Goal: Task Accomplishment & Management: Manage account settings

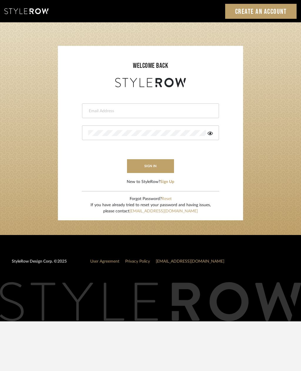
click at [168, 110] on input "email" at bounding box center [149, 111] width 123 height 6
type input "[PERSON_NAME][EMAIL_ADDRESS][DOMAIN_NAME]"
click at [159, 168] on button "sign in" at bounding box center [150, 166] width 47 height 14
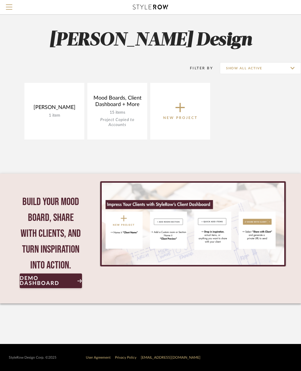
click at [50, 286] on span "Demo Dashboard" at bounding box center [46, 281] width 52 height 11
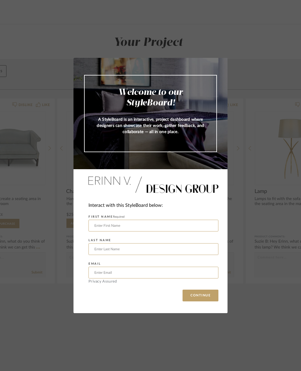
click at [140, 221] on input "text" at bounding box center [153, 226] width 130 height 12
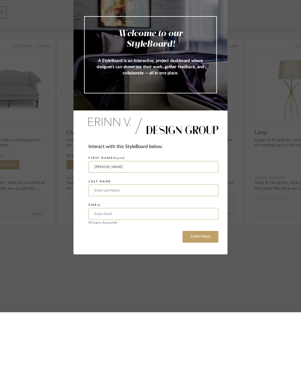
click at [140, 220] on input "[PERSON_NAME]" at bounding box center [153, 226] width 130 height 12
click at [149, 243] on input "text" at bounding box center [153, 249] width 130 height 12
type input "[PERSON_NAME]"
type input "Hill"
click at [162, 267] on input "text" at bounding box center [153, 273] width 130 height 12
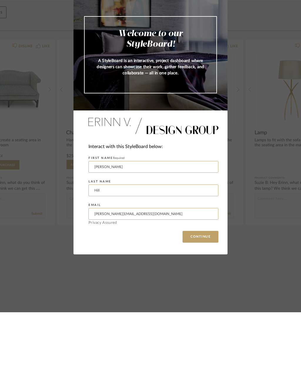
type input "[PERSON_NAME][EMAIL_ADDRESS][DOMAIN_NAME]"
click at [202, 290] on button "CONTINUE" at bounding box center [201, 296] width 36 height 12
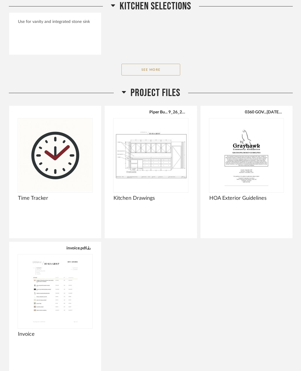
scroll to position [716, 0]
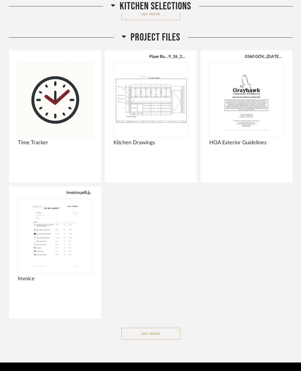
click at [174, 333] on button "See More" at bounding box center [150, 334] width 59 height 12
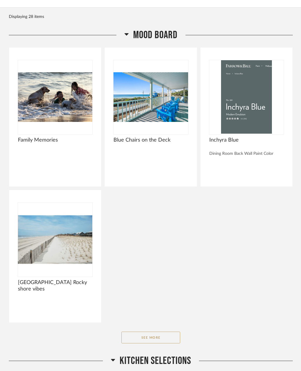
scroll to position [0, 0]
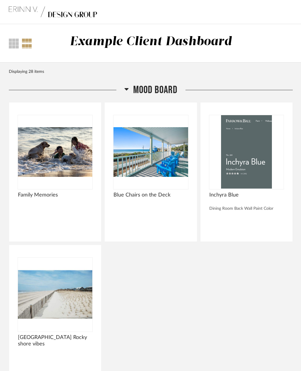
click at [18, 42] on div at bounding box center [14, 43] width 10 height 10
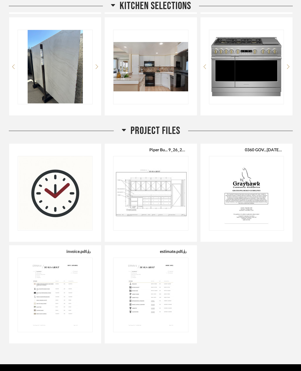
scroll to position [541, 0]
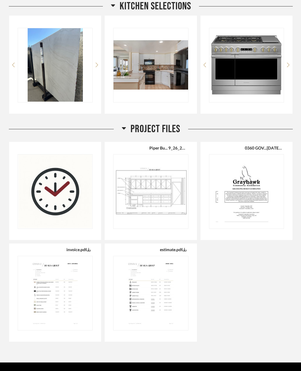
click at [263, 183] on img at bounding box center [246, 191] width 74 height 73
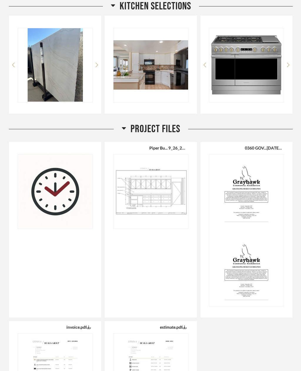
scroll to position [0, 0]
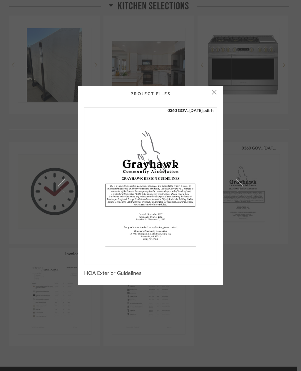
click at [237, 185] on span at bounding box center [236, 185] width 14 height 14
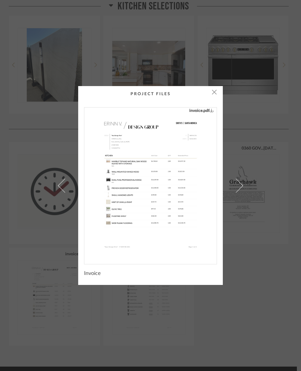
click at [236, 186] on span at bounding box center [236, 185] width 14 height 14
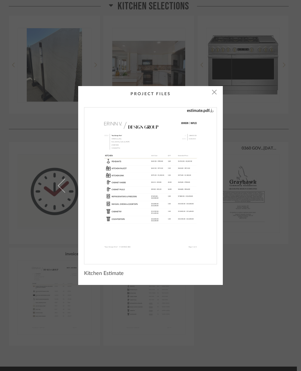
click at [212, 93] on span "button" at bounding box center [214, 92] width 12 height 12
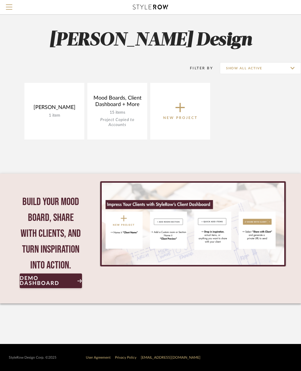
click at [0, 0] on link "View Budget" at bounding box center [0, 0] width 0 height 0
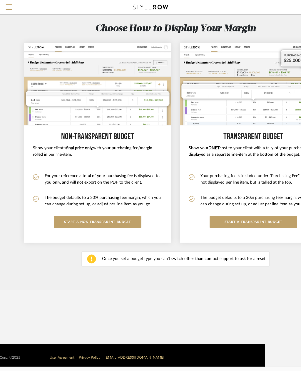
scroll to position [0, 36]
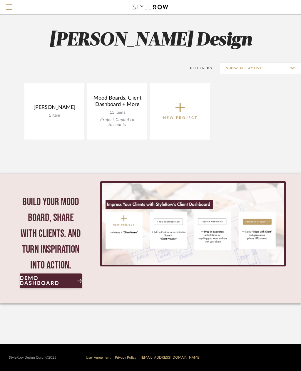
click at [124, 227] on img "0" at bounding box center [193, 224] width 183 height 82
click at [0, 0] on link "Open Project" at bounding box center [0, 0] width 0 height 0
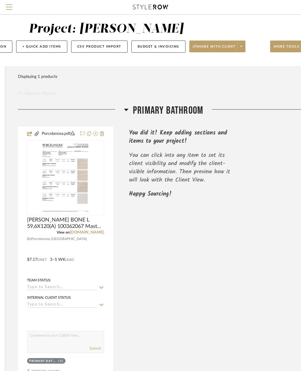
scroll to position [0, 106]
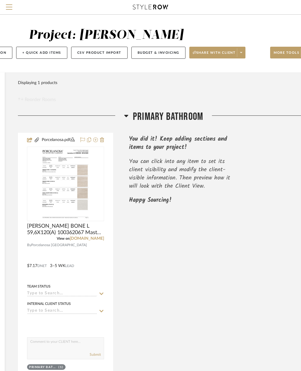
click at [162, 51] on button "Budget & Invoicing" at bounding box center [158, 53] width 54 height 12
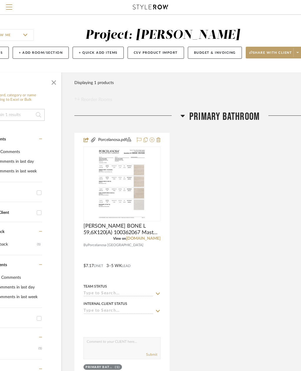
scroll to position [0, 49]
click at [159, 140] on icon at bounding box center [159, 140] width 4 height 5
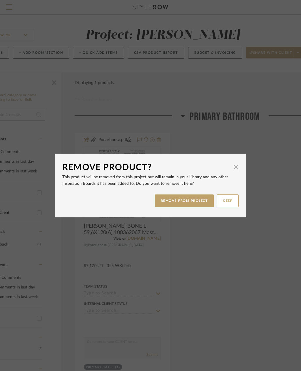
click at [199, 201] on button "REMOVE FROM PROJECT" at bounding box center [184, 201] width 59 height 13
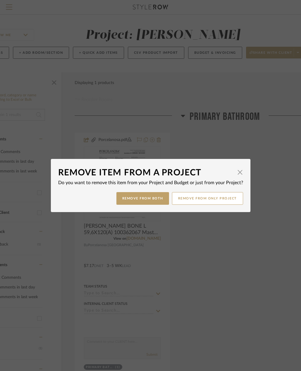
click at [153, 200] on button "Remove from Both" at bounding box center [142, 198] width 53 height 13
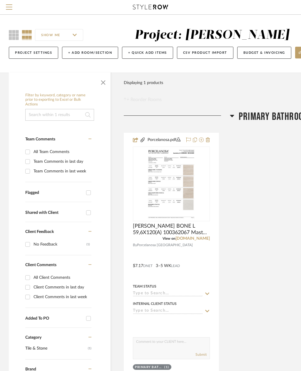
scroll to position [0, 49]
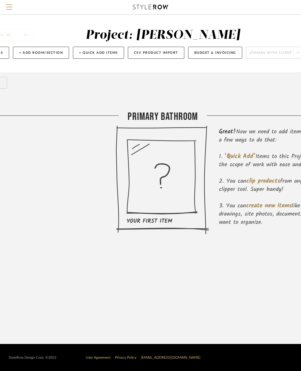
click at [222, 52] on button "Budget & Invoicing" at bounding box center [215, 53] width 54 height 12
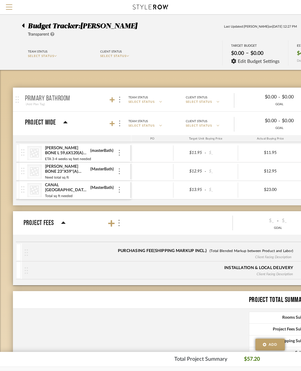
click at [32, 153] on icon "CategoryIconTile Created with Sketch." at bounding box center [34, 153] width 9 height 9
click at [62, 124] on div "Project Wide" at bounding box center [46, 122] width 43 height 7
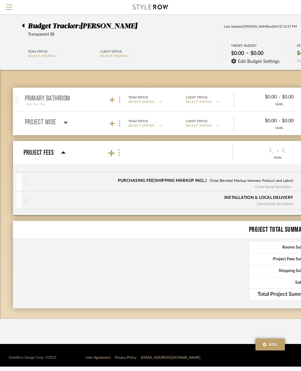
click at [58, 98] on p "Primary Bathroom" at bounding box center [47, 98] width 45 height 7
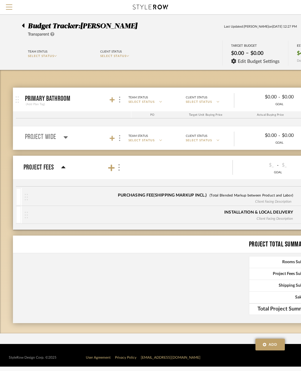
click at [62, 136] on div "Project Wide" at bounding box center [46, 137] width 43 height 7
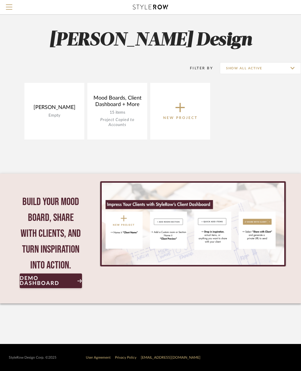
click at [0, 0] on link "Open Project" at bounding box center [0, 0] width 0 height 0
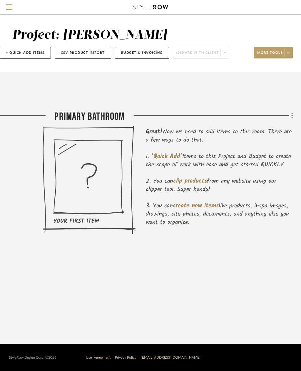
click at [148, 51] on button "Budget & Invoicing" at bounding box center [142, 53] width 54 height 12
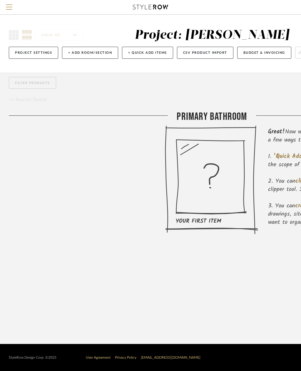
click at [154, 50] on button "+ Quick Add Items" at bounding box center [147, 53] width 51 height 12
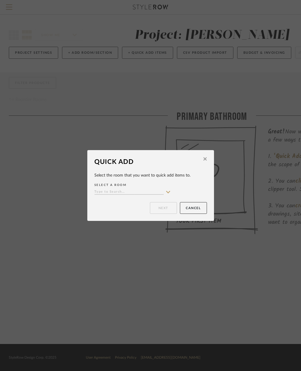
click at [161, 190] on input at bounding box center [128, 193] width 69 height 6
click at [147, 205] on div "Primary Bathroom" at bounding box center [133, 203] width 76 height 15
type input "Primary Bathroom"
click at [168, 205] on button "Next" at bounding box center [163, 208] width 27 height 12
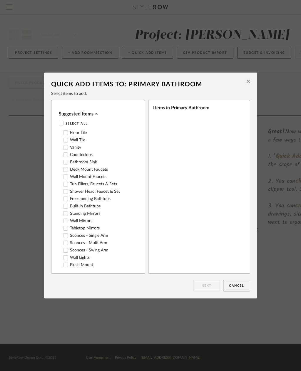
click at [83, 156] on label "Countertops" at bounding box center [77, 155] width 29 height 5
checkbox input "true"
click at [63, 146] on icon at bounding box center [65, 147] width 4 height 4
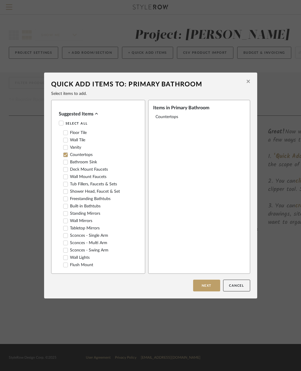
checkbox input "true"
click at [65, 155] on icon at bounding box center [65, 155] width 4 height 4
checkbox input "false"
click at [208, 288] on button "Next" at bounding box center [206, 286] width 27 height 12
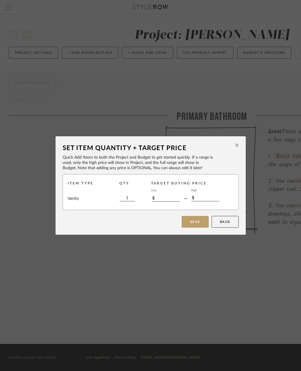
click at [169, 192] on div "Low" at bounding box center [165, 190] width 28 height 5
click at [159, 198] on input "$" at bounding box center [166, 198] width 28 height 6
type input "$8"
click at [206, 198] on input "$" at bounding box center [205, 198] width 28 height 6
type input "$0"
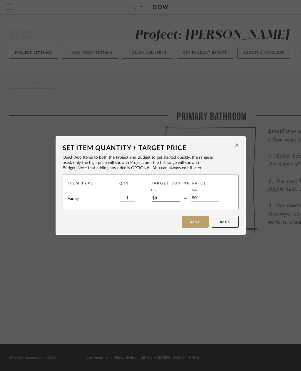
click at [233, 144] on button at bounding box center [236, 146] width 9 height 14
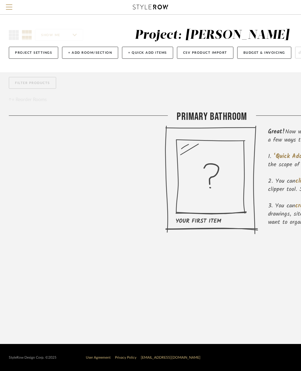
scroll to position [0, 122]
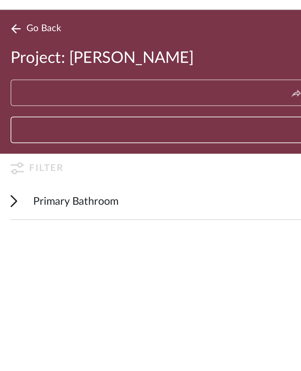
scroll to position [10, 0]
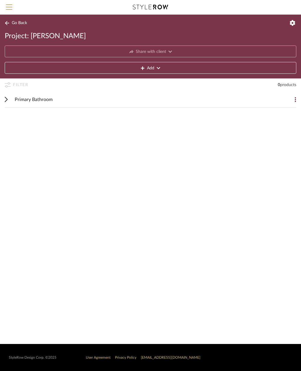
click at [19, 23] on span "Go Back" at bounding box center [19, 23] width 15 height 5
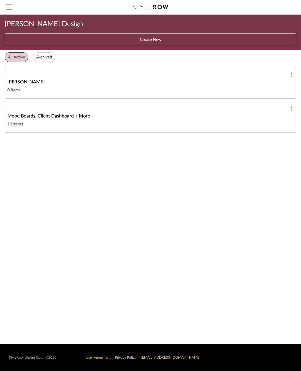
click at [290, 108] on button at bounding box center [290, 108] width 6 height 5
click at [129, 78] on div at bounding box center [150, 185] width 301 height 371
click at [283, 75] on div at bounding box center [150, 74] width 286 height 5
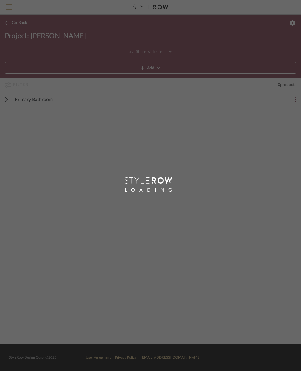
click at [289, 72] on div "LOADING" at bounding box center [150, 185] width 301 height 371
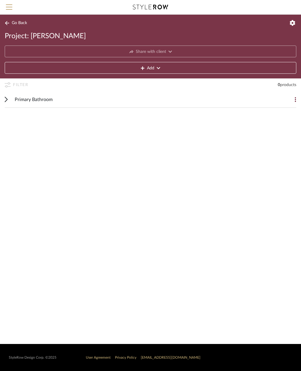
click at [62, 100] on div "Primary Bathroom" at bounding box center [146, 99] width 263 height 16
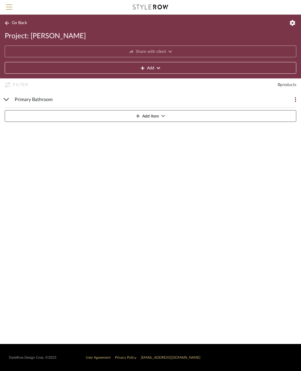
click at [11, 6] on span "Menu" at bounding box center [9, 8] width 6 height 9
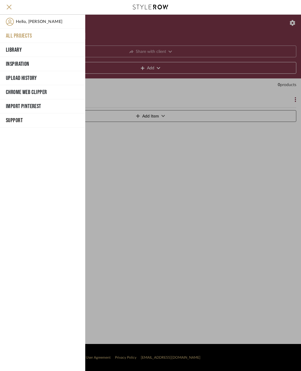
click at [40, 36] on button "All Projects" at bounding box center [42, 36] width 85 height 14
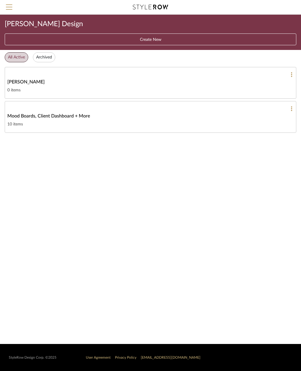
click at [287, 74] on button at bounding box center [290, 74] width 6 height 5
click at [236, 102] on span "Edit Project" at bounding box center [228, 100] width 24 height 5
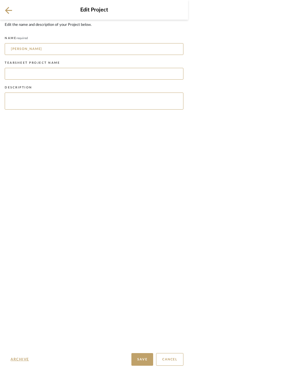
click at [157, 68] on input at bounding box center [94, 74] width 179 height 12
click at [9, 11] on icon at bounding box center [8, 10] width 7 height 7
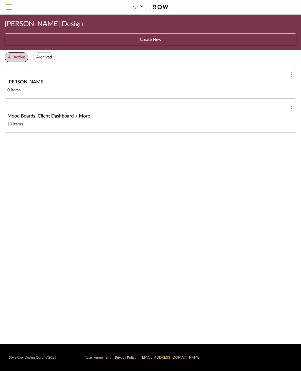
click at [203, 274] on mobile-projects-collections "Luis Enrique Design Create New All Active Archived Chelsea Remodel 0 items Mood…" at bounding box center [150, 179] width 301 height 329
